Goal: Task Accomplishment & Management: Complete application form

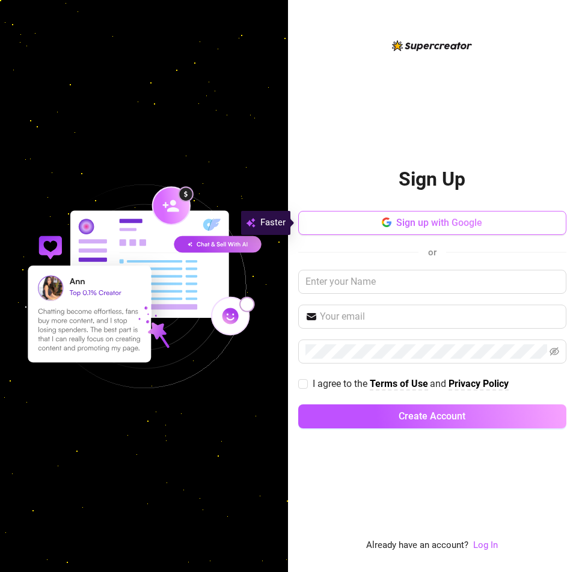
click at [402, 224] on span "Sign up with Google" at bounding box center [439, 222] width 86 height 11
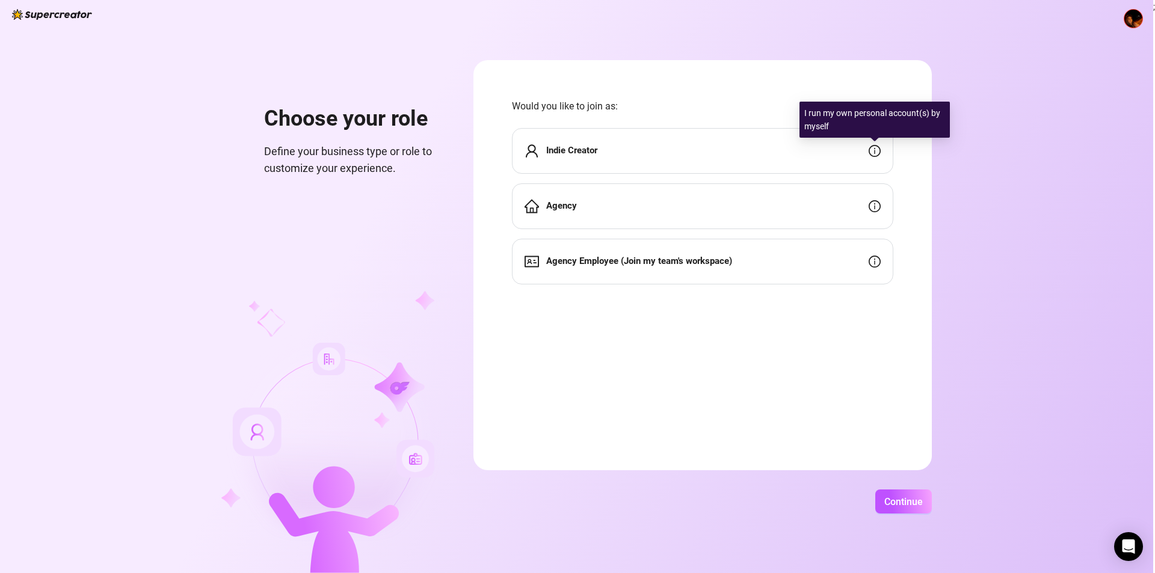
click at [575, 149] on icon "info-circle" at bounding box center [874, 151] width 12 height 12
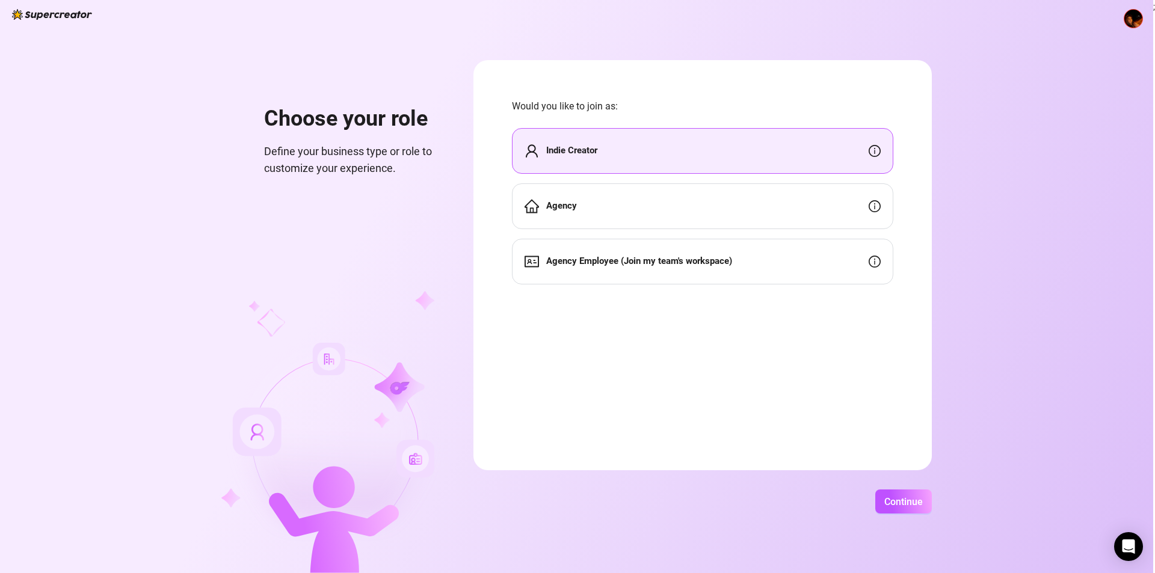
click at [575, 200] on div "Agency" at bounding box center [702, 206] width 381 height 46
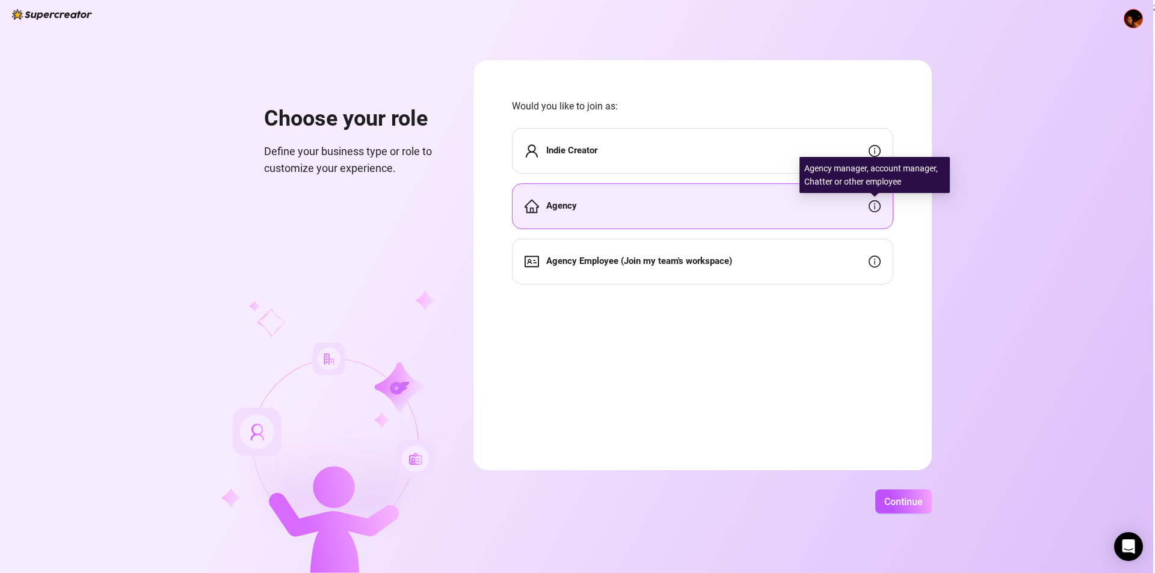
click at [575, 202] on icon "info-circle" at bounding box center [874, 206] width 12 height 12
click at [575, 141] on div "Indie Creator" at bounding box center [702, 151] width 381 height 46
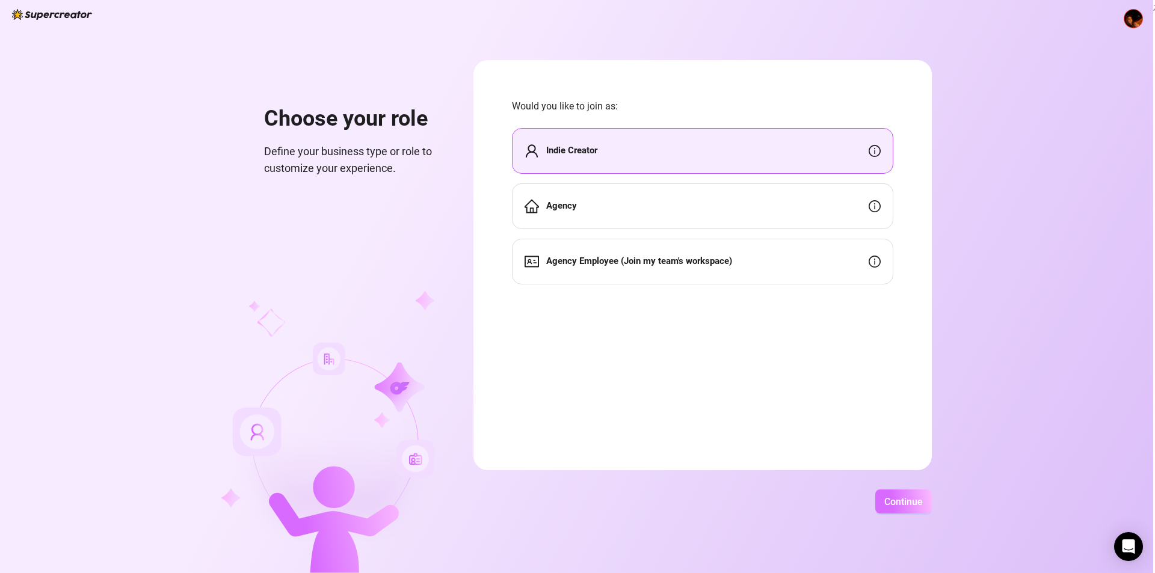
click at [575, 495] on button "Continue" at bounding box center [903, 501] width 57 height 24
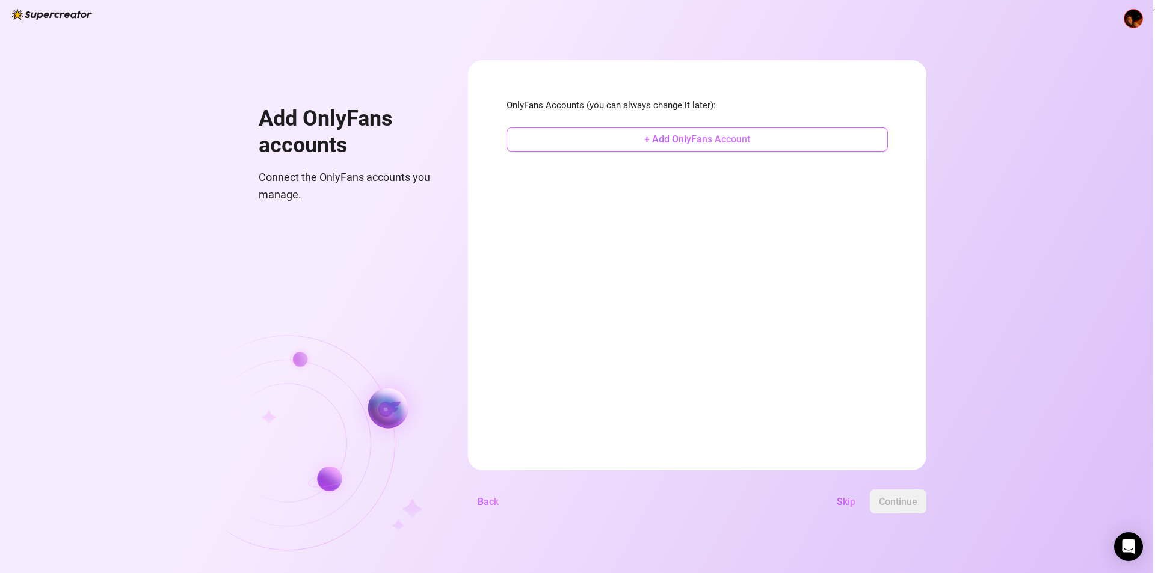
click at [575, 137] on button "+ Add OnlyFans Account" at bounding box center [696, 139] width 381 height 24
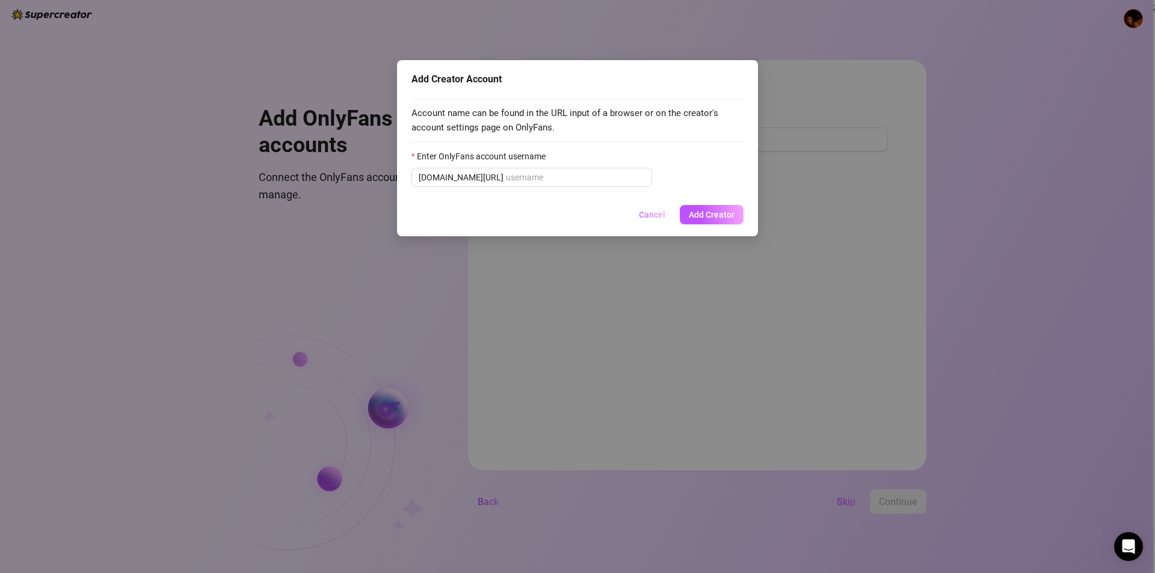
click at [575, 210] on span "Cancel" at bounding box center [652, 215] width 26 height 10
